Goal: Task Accomplishment & Management: Use online tool/utility

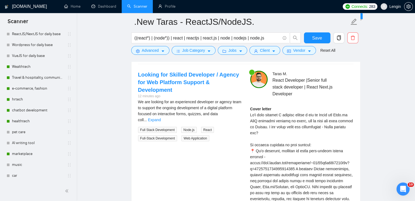
scroll to position [1200, 0]
click at [34, 78] on link "Travel & hospitality, community & social networking, entertainment, event manag…" at bounding box center [38, 77] width 52 height 11
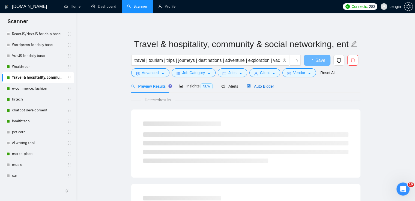
click at [260, 87] on span "Auto Bidder" at bounding box center [260, 86] width 27 height 4
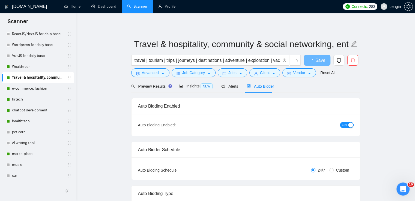
radio input "false"
radio input "true"
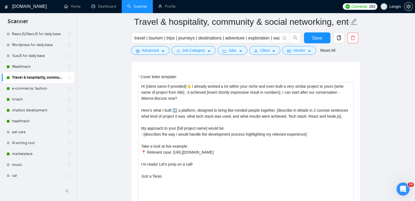
scroll to position [708, 0]
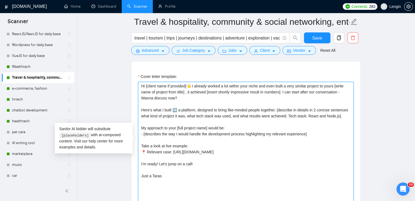
drag, startPoint x: 178, startPoint y: 96, endPoint x: 135, endPoint y: 84, distance: 44.3
click at [135, 84] on div "Cover letter template: Hi [client name if provided]👋 I already worked a lot wit…" at bounding box center [245, 142] width 229 height 151
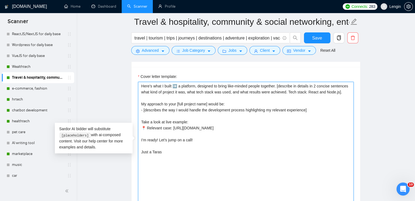
paste textarea "Hi [client name if provided]👋 I did a very similar project in travel industry t…"
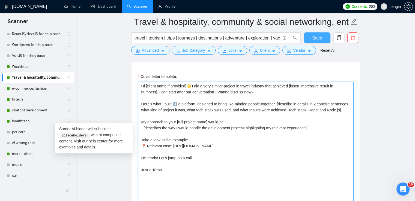
type textarea "Hi [client name if provided]👋 I did a very similar project in travel industry t…"
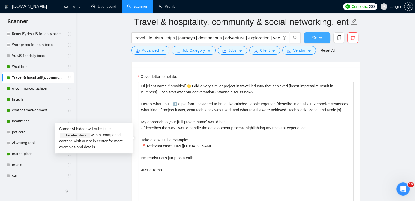
click at [316, 39] on span "Save" at bounding box center [317, 38] width 10 height 7
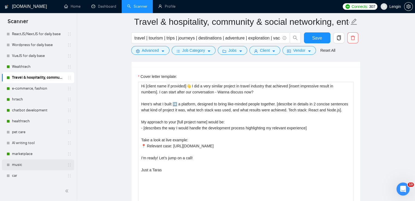
click at [17, 165] on link "music" at bounding box center [38, 165] width 52 height 11
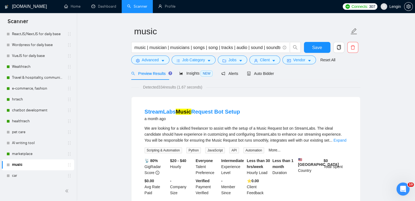
scroll to position [13, 0]
click at [18, 177] on link "car" at bounding box center [38, 175] width 52 height 11
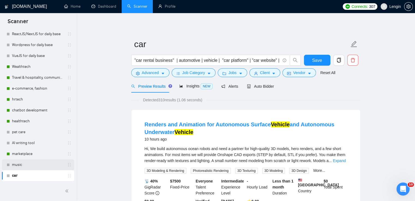
click at [27, 163] on link "music" at bounding box center [38, 165] width 52 height 11
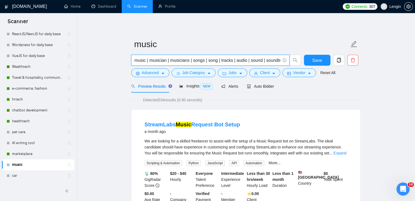
click at [134, 62] on input "music | musician | musicians | songs | song | tracks | audio | sound | soundtra…" at bounding box center [207, 60] width 146 height 7
type input "| music | musician | musicians | songs | song | tracks | audio | sound | soundt…"
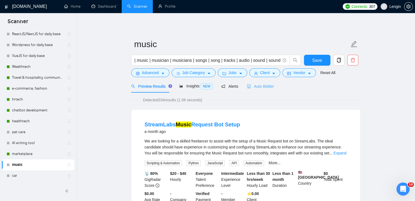
click at [261, 90] on div "Auto Bidder" at bounding box center [260, 86] width 27 height 13
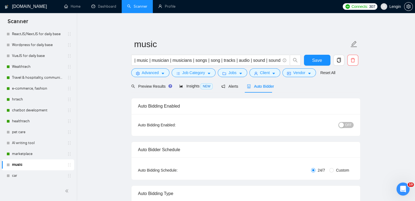
radio input "false"
radio input "true"
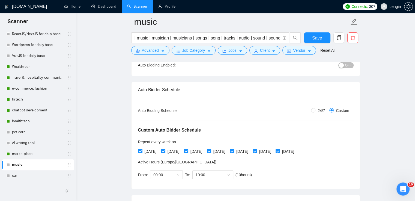
scroll to position [77, 0]
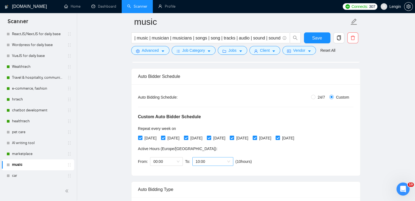
click at [223, 163] on span "10:00" at bounding box center [213, 162] width 34 height 8
click at [199, 174] on div "00:00 (next day)" at bounding box center [211, 172] width 34 height 6
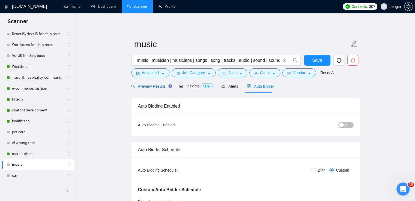
click at [144, 86] on span "Preview Results" at bounding box center [150, 86] width 39 height 4
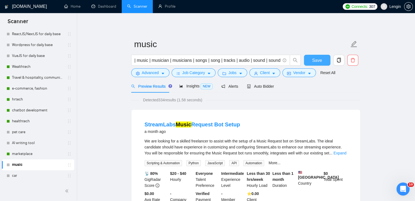
click at [314, 61] on span "Save" at bounding box center [317, 60] width 10 height 7
click at [266, 88] on span "Auto Bidder" at bounding box center [260, 86] width 27 height 4
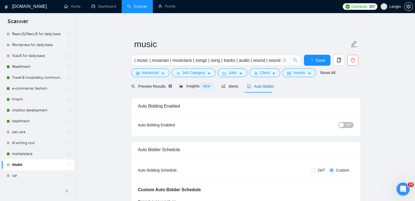
click at [343, 125] on div "button" at bounding box center [341, 125] width 5 height 5
click at [310, 61] on button "Save" at bounding box center [317, 60] width 26 height 11
click at [29, 67] on link "Wealthtech" at bounding box center [38, 66] width 52 height 11
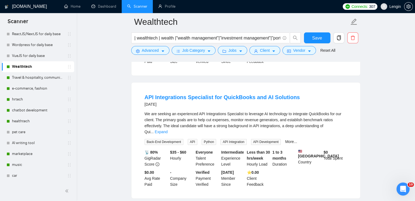
scroll to position [398, 0]
click at [167, 129] on link "Expand" at bounding box center [161, 131] width 13 height 4
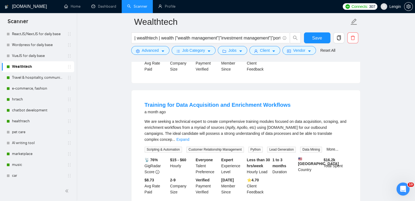
scroll to position [660, 0]
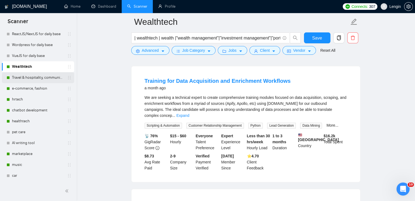
click at [41, 81] on link "Travel & hospitality, community & social networking, entertainment, event manag…" at bounding box center [38, 77] width 52 height 11
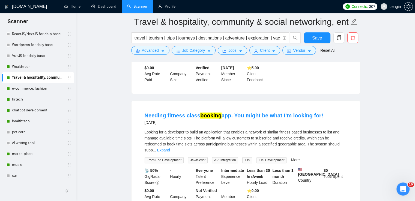
scroll to position [637, 0]
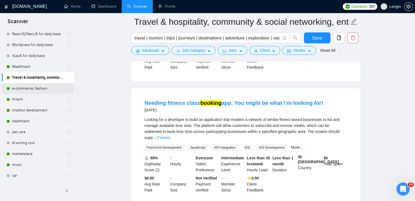
click at [36, 89] on link "e-commerce, fashion" at bounding box center [38, 88] width 52 height 11
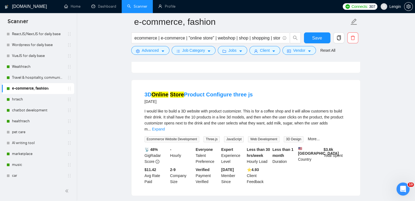
scroll to position [771, 0]
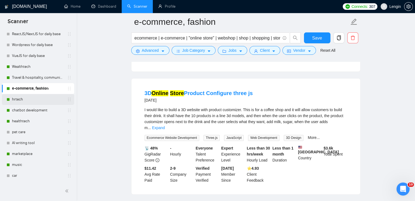
click at [17, 100] on link "hrtech" at bounding box center [38, 99] width 52 height 11
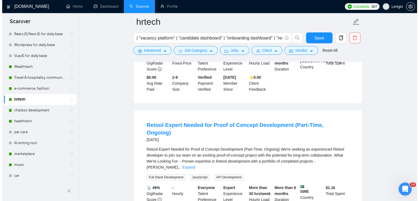
scroll to position [501, 0]
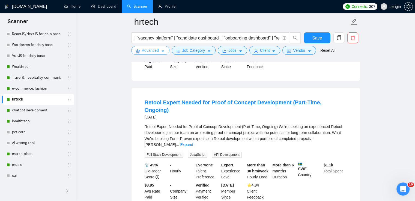
click at [158, 49] on button "Advanced" at bounding box center [150, 50] width 38 height 9
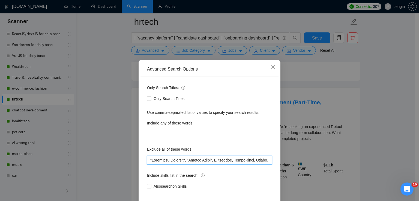
click at [147, 160] on input "text" at bounding box center [209, 160] width 125 height 9
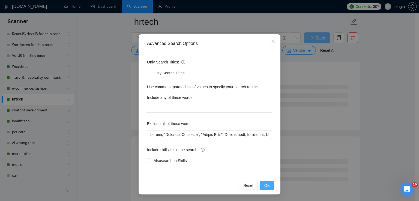
click at [267, 187] on span "OK" at bounding box center [266, 186] width 5 height 6
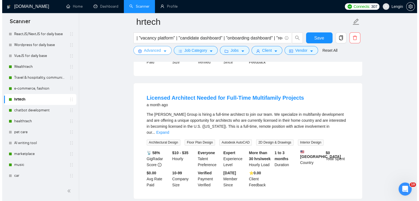
scroll to position [506, 0]
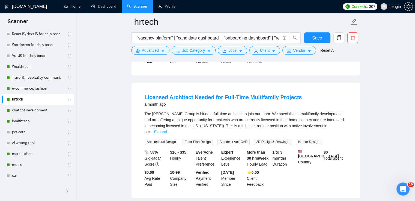
click at [167, 130] on link "Expand" at bounding box center [160, 132] width 13 height 4
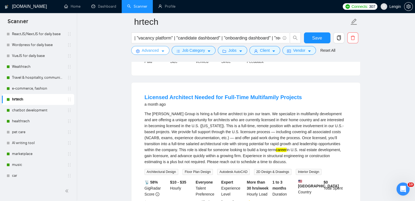
click at [157, 53] on span "Advanced" at bounding box center [150, 50] width 17 height 6
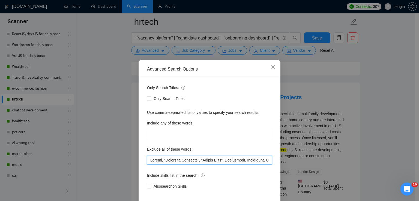
click at [148, 159] on input "text" at bounding box center [209, 160] width 125 height 9
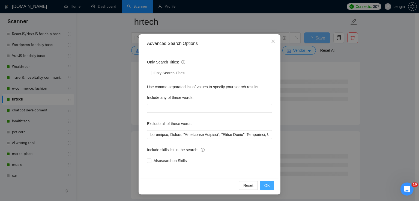
click at [261, 187] on button "OK" at bounding box center [267, 185] width 14 height 9
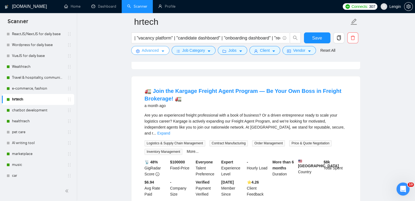
scroll to position [634, 0]
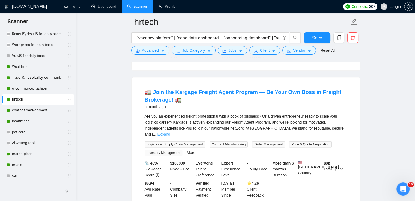
click at [170, 132] on link "Expand" at bounding box center [163, 134] width 13 height 4
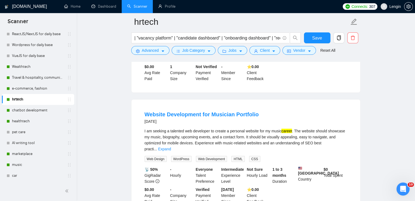
scroll to position [1079, 0]
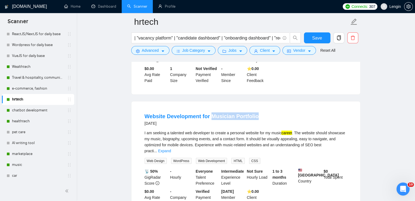
drag, startPoint x: 259, startPoint y: 91, endPoint x: 212, endPoint y: 86, distance: 47.9
click at [212, 108] on li "Website Development for Musician Portfolio [DATE] I am seeking a talented web d…" at bounding box center [245, 159] width 215 height 103
copy link "Musician Portfolio"
click at [132, 117] on div "Website Development for Musician Portfolio [DATE] I am seeking a talented web d…" at bounding box center [245, 160] width 229 height 116
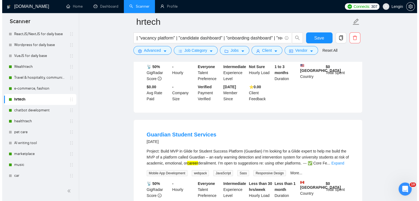
scroll to position [1205, 0]
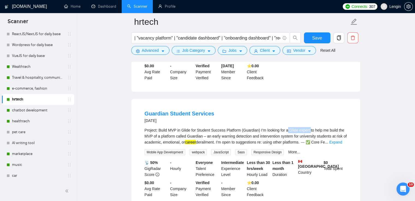
drag, startPoint x: 308, startPoint y: 103, endPoint x: 286, endPoint y: 103, distance: 21.8
click at [286, 127] on div "Project: Build MVP in Glide for Student Success Platform (Guardian) I’m looking…" at bounding box center [246, 136] width 202 height 18
copy div "Glide expert"
click at [158, 50] on span "Advanced" at bounding box center [150, 50] width 17 height 6
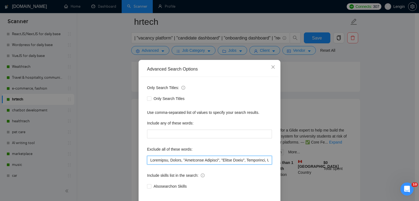
click at [148, 156] on input "text" at bounding box center [209, 160] width 125 height 9
paste input "Glide expert"
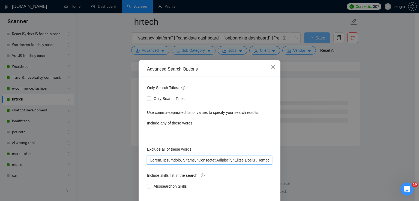
scroll to position [26, 0]
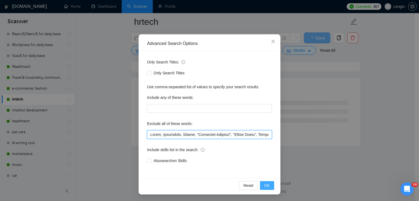
type input "Lorem, Ipsumdolo, Sitame, "Consectet Adipisci", "Elitse Doeiu", Temporinci, Utl…"
click at [266, 186] on span "OK" at bounding box center [266, 186] width 5 height 6
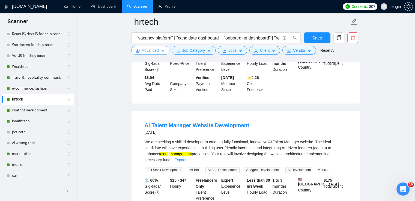
scroll to position [753, 0]
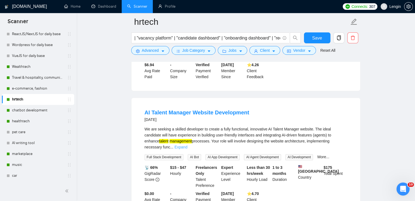
click at [187, 145] on link "Expand" at bounding box center [180, 147] width 13 height 4
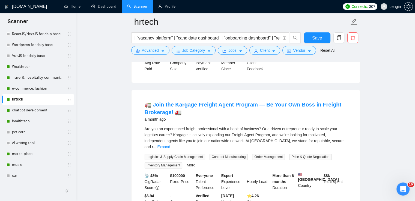
scroll to position [597, 0]
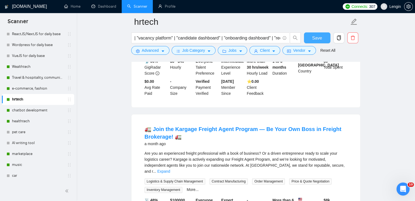
click at [315, 38] on span "Save" at bounding box center [317, 38] width 10 height 7
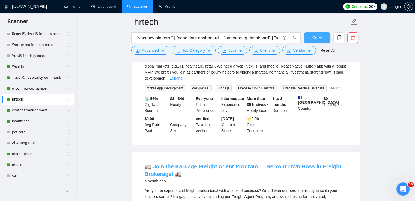
scroll to position [536, 0]
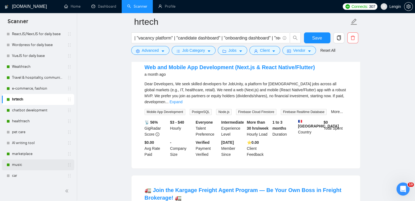
click at [21, 162] on link "music" at bounding box center [38, 165] width 52 height 11
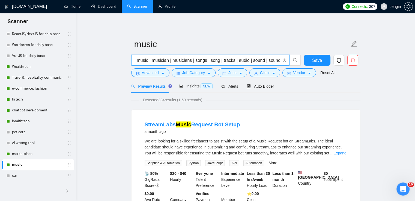
click at [138, 59] on input "| music | musician | musicians | songs | song | tracks | audio | sound | soundt…" at bounding box center [207, 60] width 146 height 7
paste input "Musician Portfolio"
type input ""musician portfolio" | music | musician | musicians | songs | song | tracks | a…"
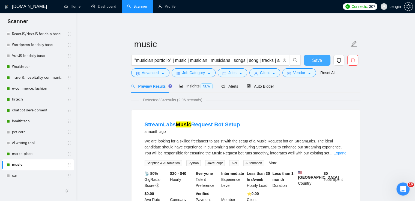
click at [321, 59] on span "Save" at bounding box center [317, 60] width 10 height 7
click at [30, 111] on link "chatbot development" at bounding box center [38, 110] width 52 height 11
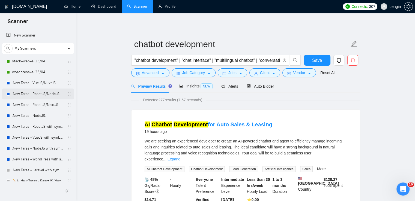
click at [33, 94] on link ".New Taras - ReactJS/NodeJS." at bounding box center [38, 94] width 52 height 11
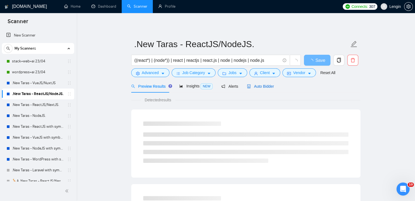
click at [254, 89] on div "Auto Bidder" at bounding box center [260, 86] width 27 height 6
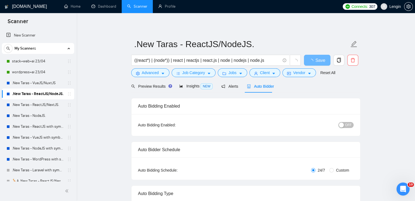
radio input "false"
radio input "true"
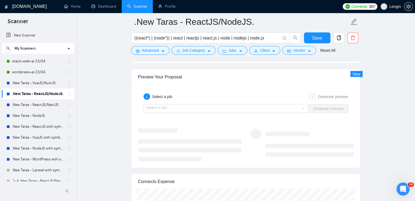
scroll to position [1142, 0]
click at [308, 107] on div "Select a job" at bounding box center [225, 108] width 164 height 9
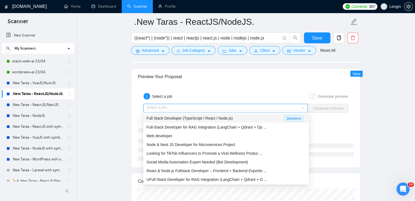
click at [272, 117] on div "Full Stack Developer (TypeScript / React / Node.js)" at bounding box center [215, 118] width 138 height 6
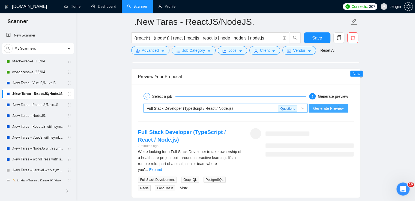
click at [330, 107] on span "Generate Preview" at bounding box center [328, 109] width 31 height 6
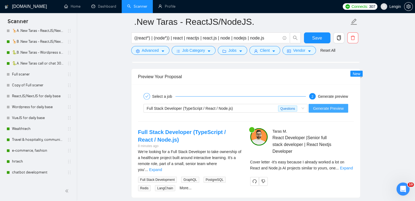
scroll to position [213, 0]
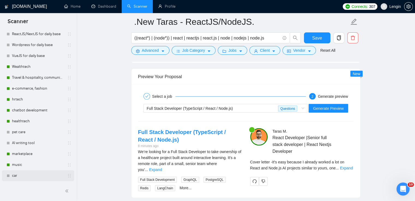
click at [25, 174] on link "car" at bounding box center [38, 175] width 52 height 11
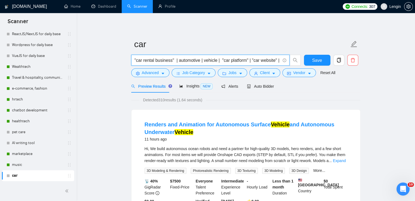
click at [140, 62] on input ""car rental business" | automotive | vehicle | "car platform" | "car website" |…" at bounding box center [207, 60] width 146 height 7
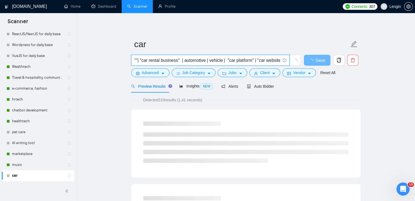
paste input "Car Listings"
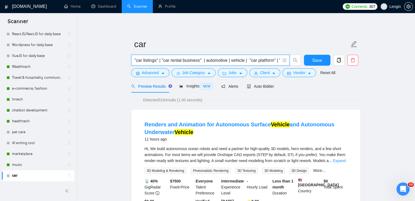
type input ""car listings" | "car rental business" | automotive | vehicle | "car platform" …"
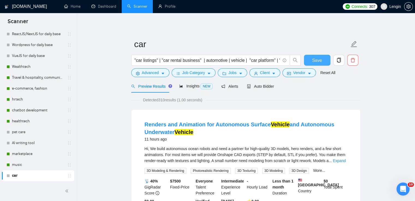
click at [321, 59] on button "Save" at bounding box center [317, 60] width 26 height 11
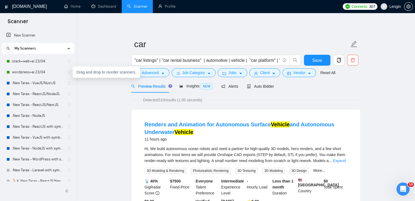
drag, startPoint x: 42, startPoint y: 92, endPoint x: 142, endPoint y: 93, distance: 99.8
click at [42, 92] on link ".New Taras - ReactJS/NodeJS." at bounding box center [38, 94] width 52 height 11
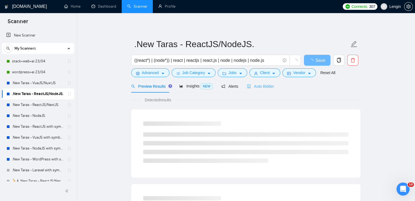
click at [43, 94] on link ".New Taras - ReactJS/NodeJS." at bounding box center [38, 94] width 52 height 11
click at [266, 87] on span "Auto Bidder" at bounding box center [260, 86] width 27 height 4
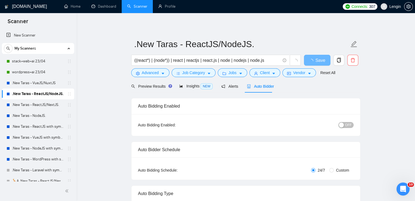
radio input "false"
radio input "true"
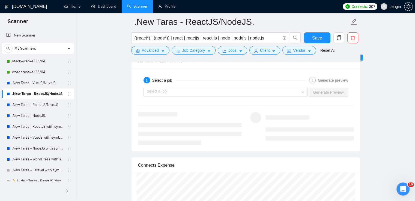
scroll to position [1164, 0]
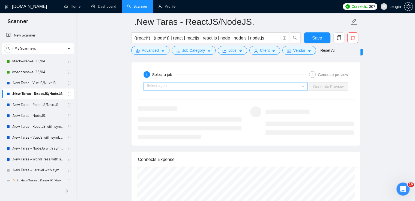
click at [307, 85] on div "Select a job" at bounding box center [225, 86] width 164 height 9
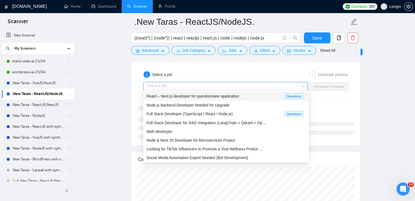
click at [268, 96] on div "React – Next.js developer for questionnaire application" at bounding box center [215, 96] width 138 height 6
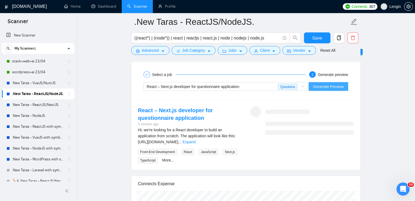
click at [342, 84] on span "Generate Preview" at bounding box center [328, 87] width 31 height 6
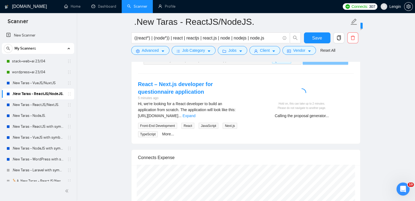
scroll to position [1193, 0]
